Goal: Task Accomplishment & Management: Manage account settings

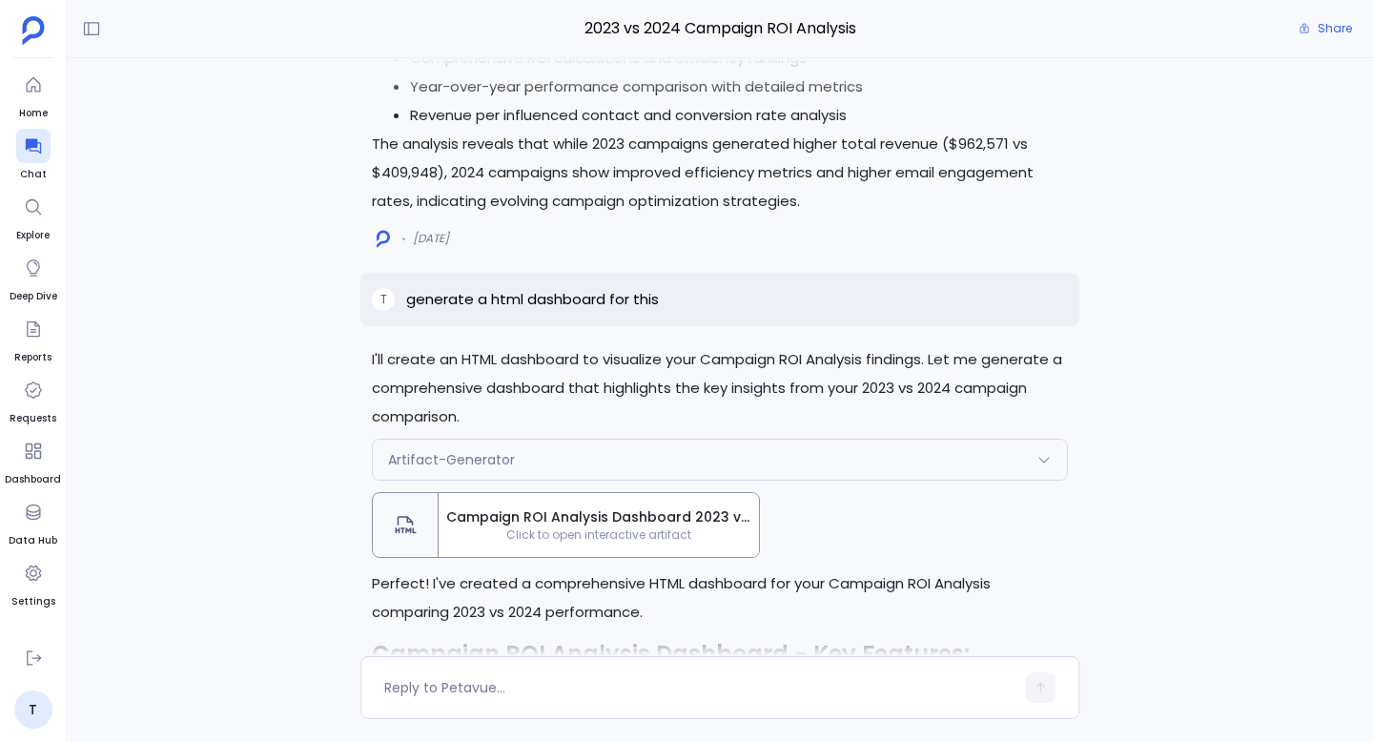
scroll to position [-925, 0]
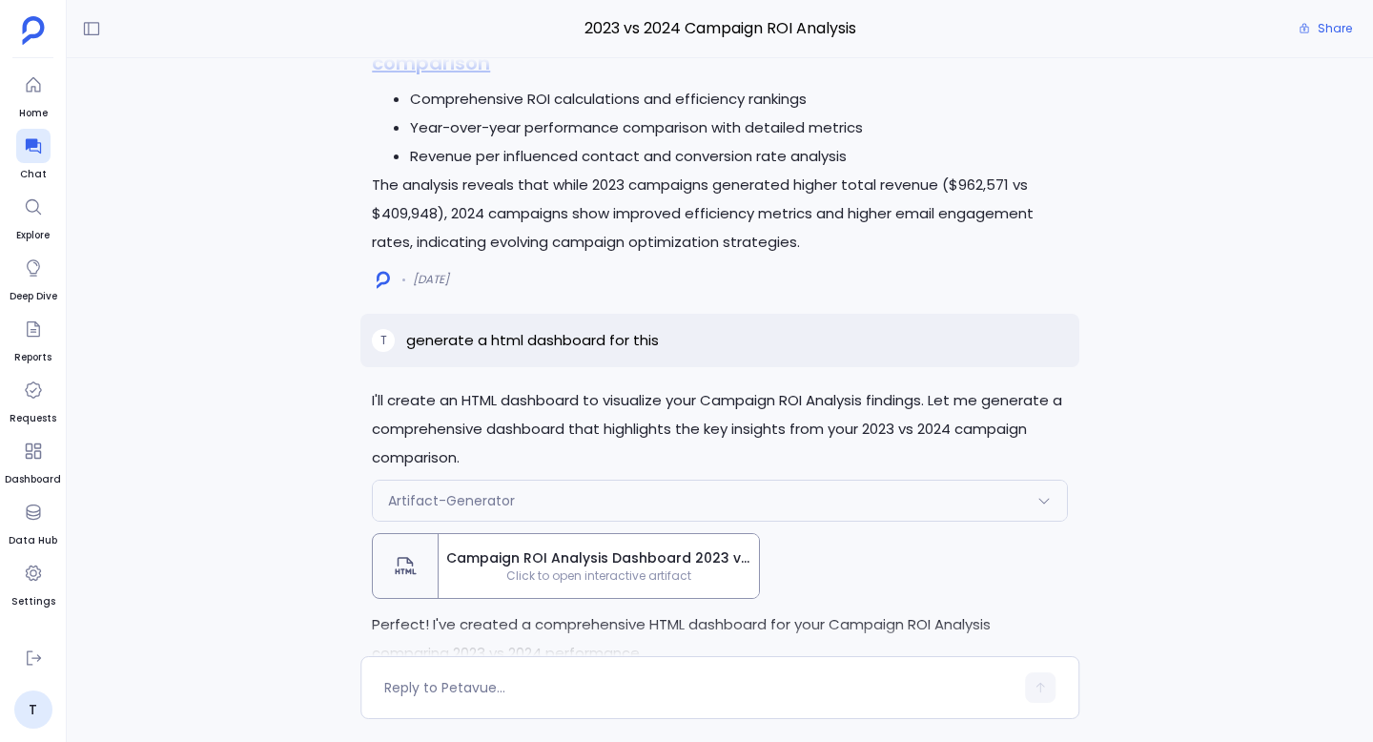
click at [671, 581] on span "Click to open interactive artifact" at bounding box center [599, 575] width 320 height 15
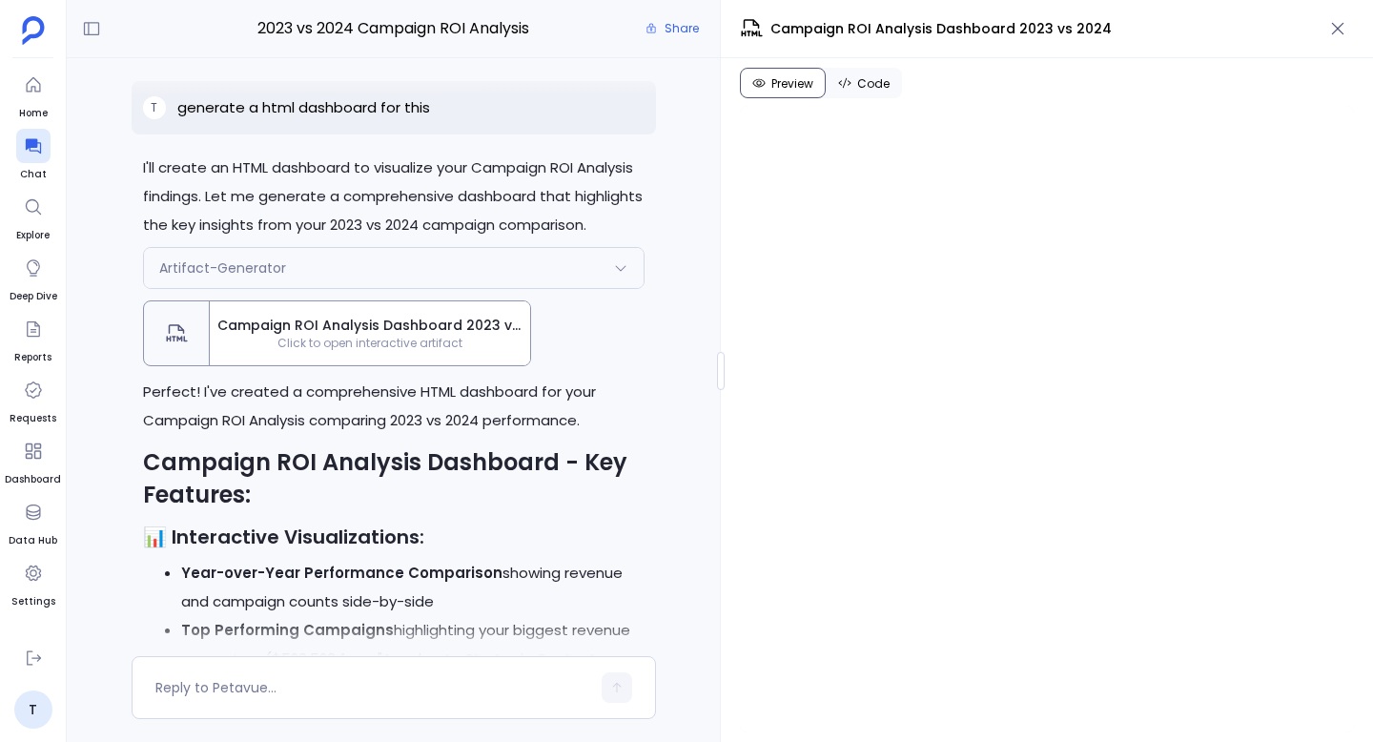
scroll to position [-949, 0]
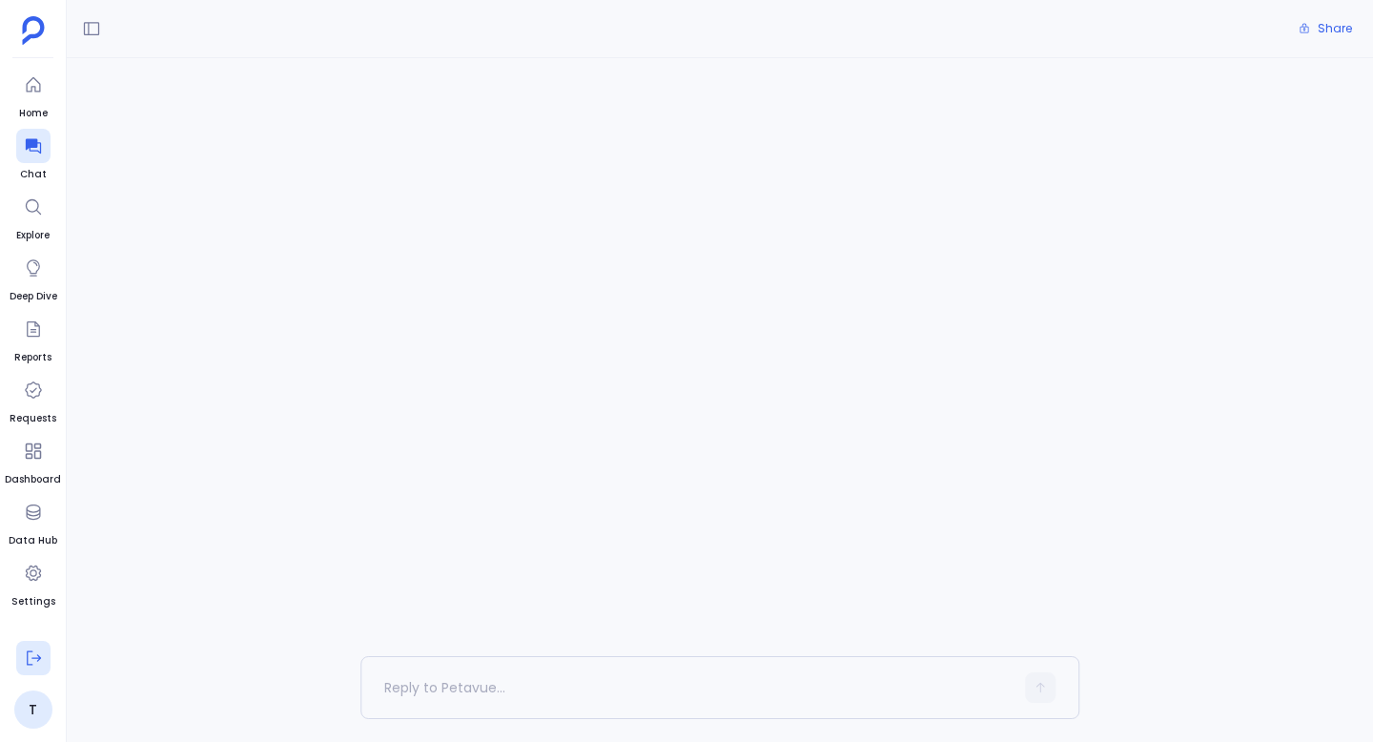
click at [30, 654] on icon at bounding box center [33, 657] width 19 height 19
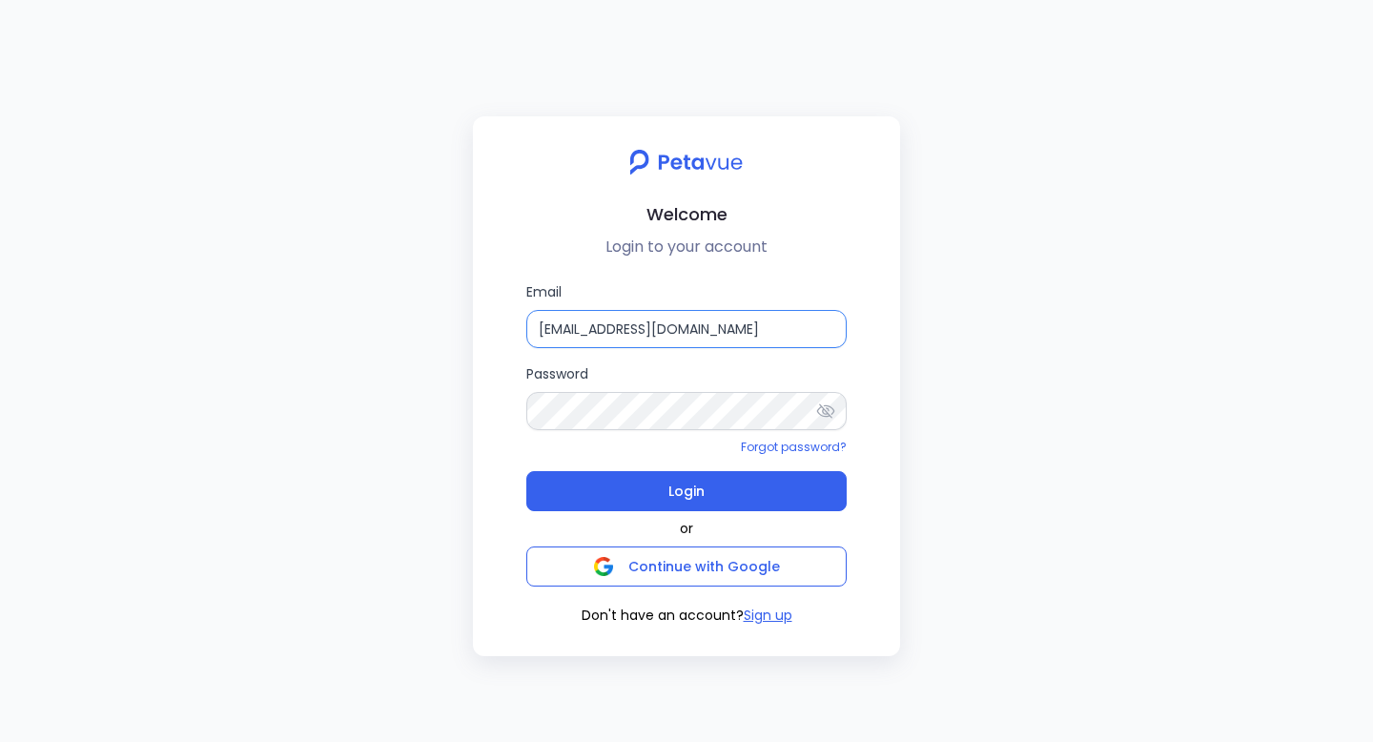
click at [707, 330] on input "[EMAIL_ADDRESS][DOMAIN_NAME]" at bounding box center [686, 329] width 320 height 38
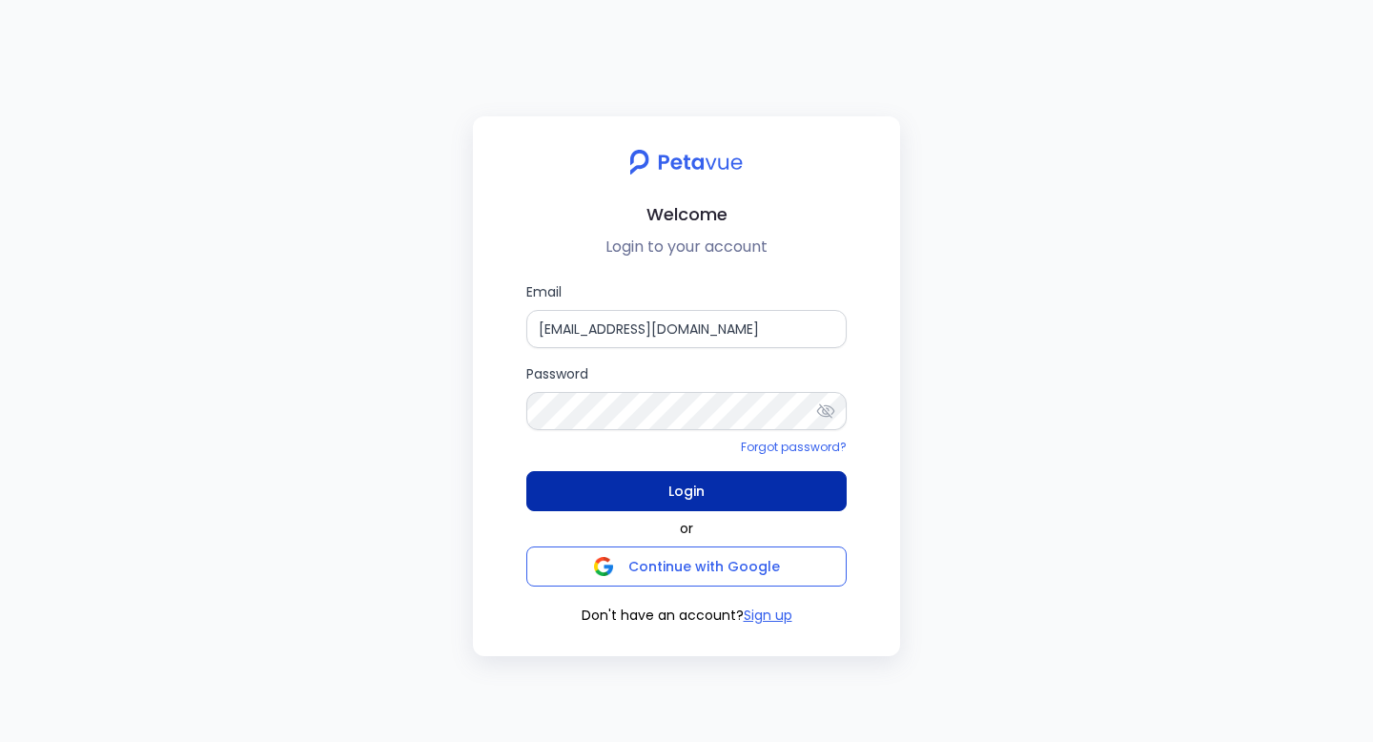
type input "[EMAIL_ADDRESS][DOMAIN_NAME]"
click at [702, 492] on span "Login" at bounding box center [686, 491] width 36 height 27
